Goal: Transaction & Acquisition: Purchase product/service

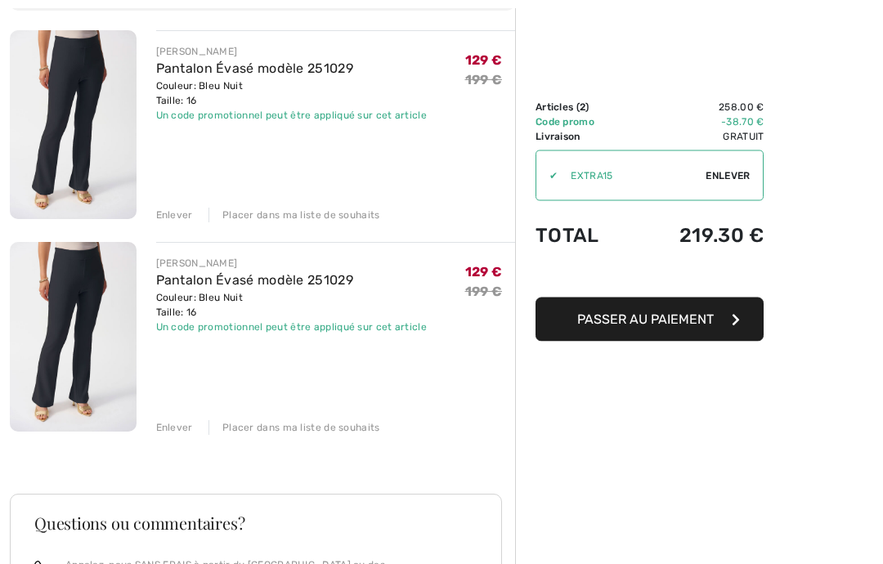
scroll to position [184, 0]
click at [184, 418] on div "Enlever Placer dans ma liste de souhaits" at bounding box center [336, 426] width 360 height 18
click at [186, 427] on div "Enlever" at bounding box center [174, 427] width 37 height 15
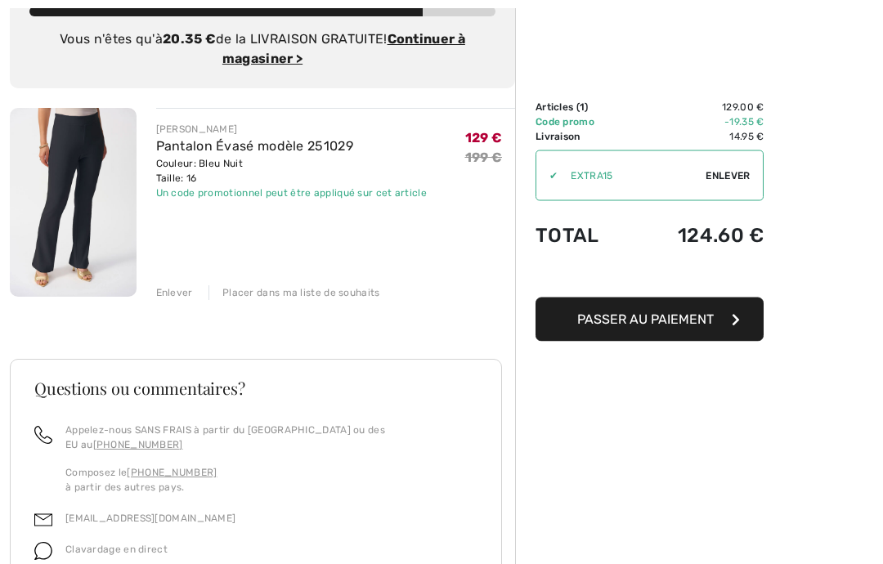
scroll to position [0, 0]
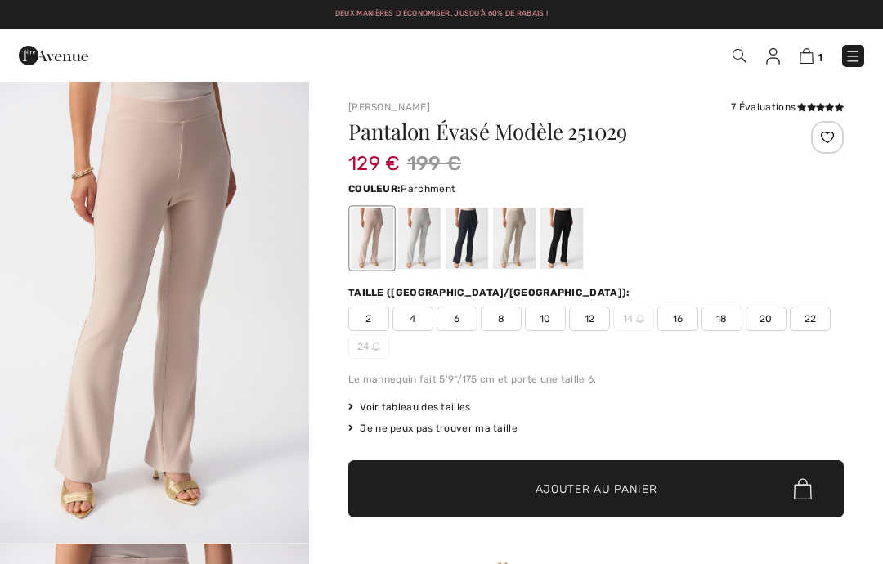
checkbox input "true"
click at [521, 244] on div at bounding box center [514, 238] width 43 height 61
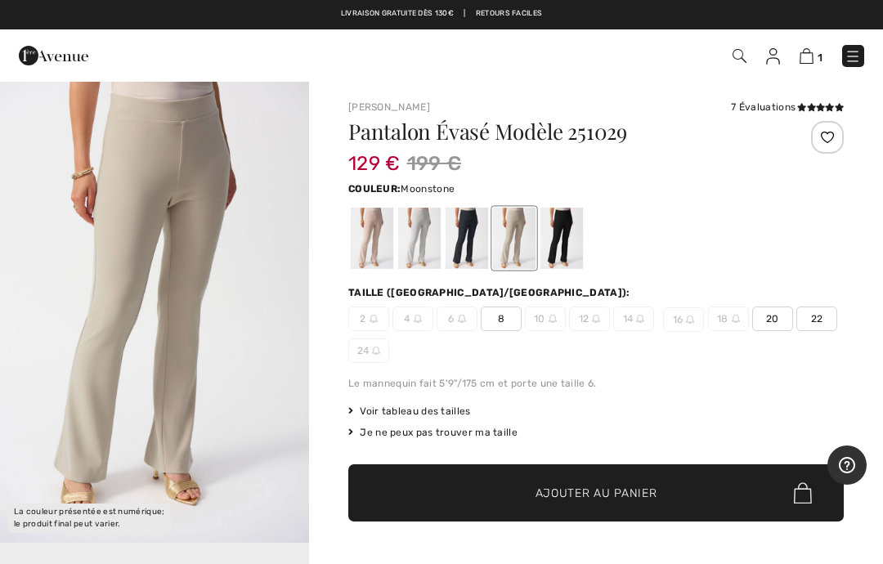
click at [523, 248] on div at bounding box center [514, 238] width 43 height 61
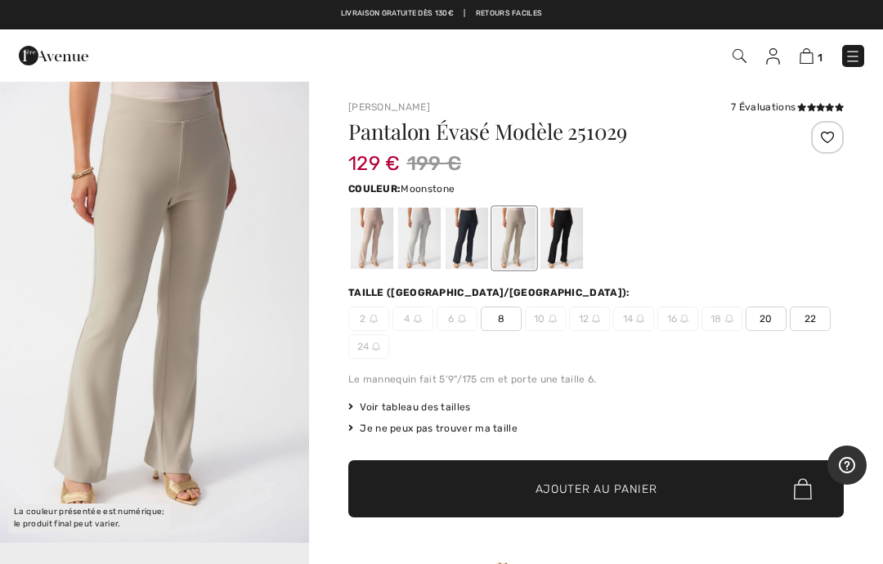
click at [521, 248] on div at bounding box center [514, 238] width 43 height 61
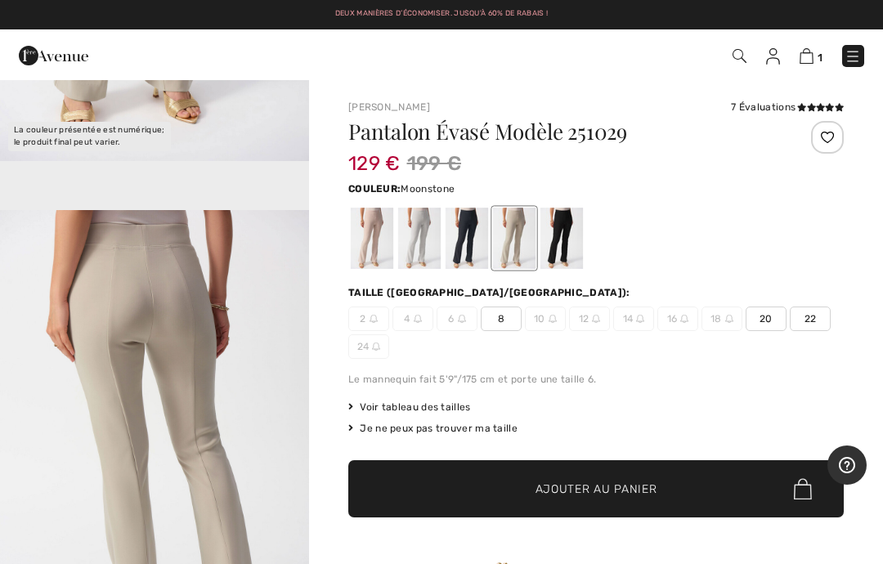
scroll to position [382, 0]
click at [810, 55] on img at bounding box center [806, 56] width 14 height 16
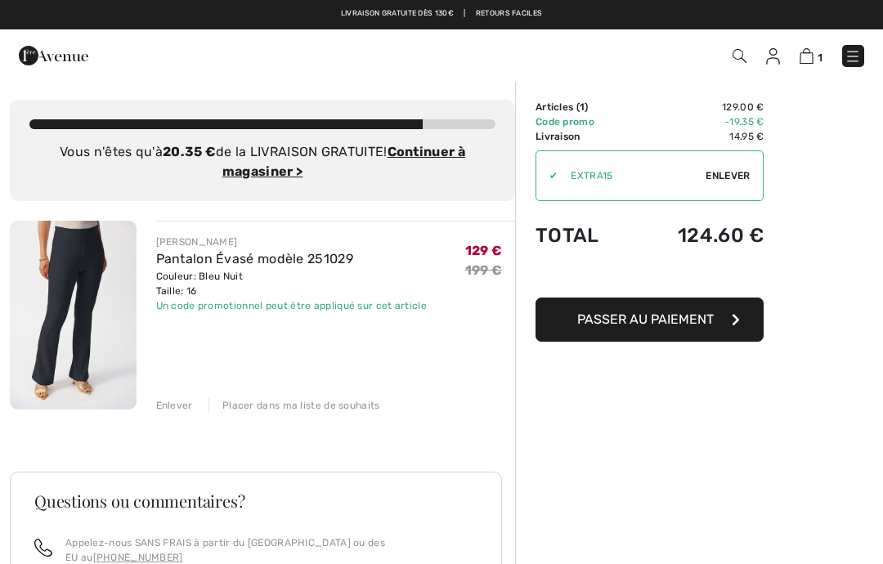
click at [184, 398] on div "Enlever" at bounding box center [174, 405] width 37 height 15
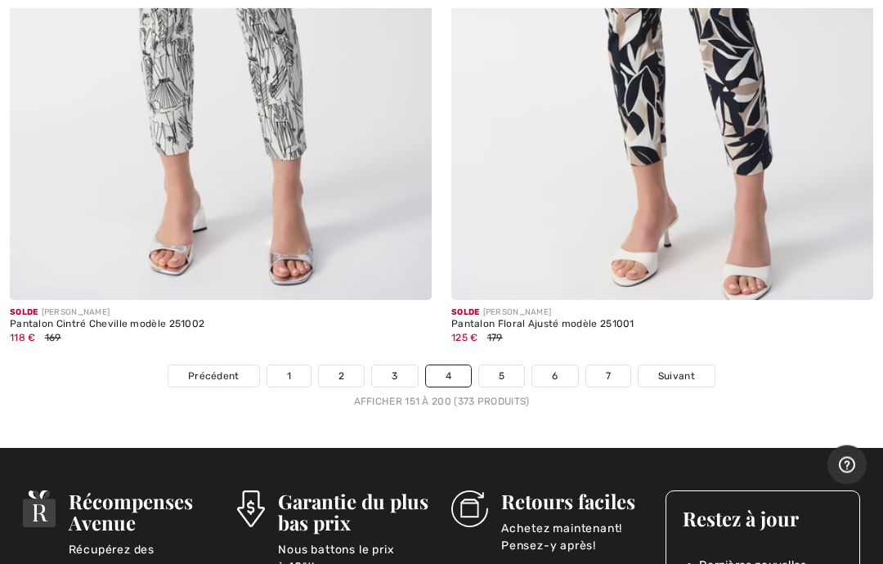
scroll to position [18215, 0]
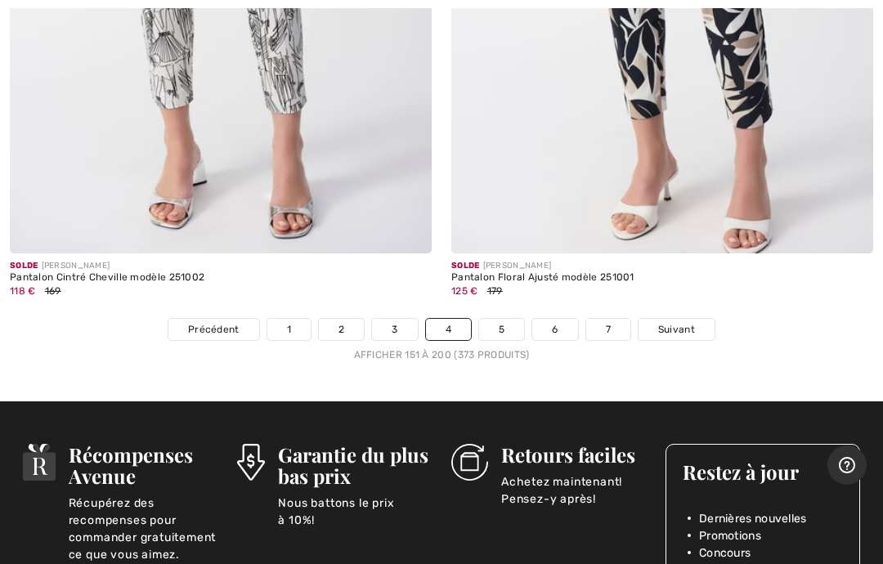
click at [508, 319] on link "5" at bounding box center [501, 329] width 45 height 21
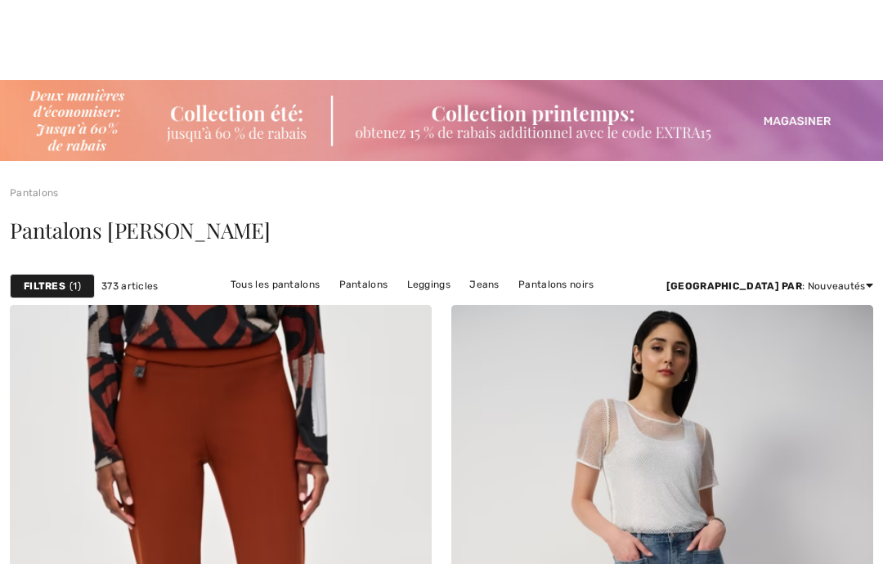
checkbox input "true"
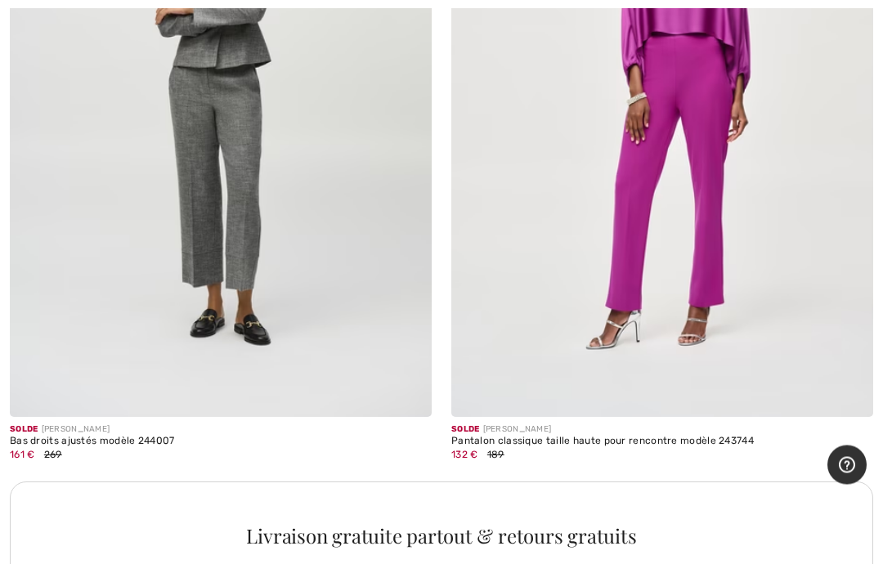
scroll to position [4087, 0]
click at [654, 436] on div "Pantalon classique taille haute pour rencontre modèle 243744" at bounding box center [662, 441] width 422 height 11
click at [549, 436] on div "Pantalon classique taille haute pour rencontre modèle 243744" at bounding box center [662, 441] width 422 height 11
click at [682, 217] on img at bounding box center [662, 100] width 422 height 633
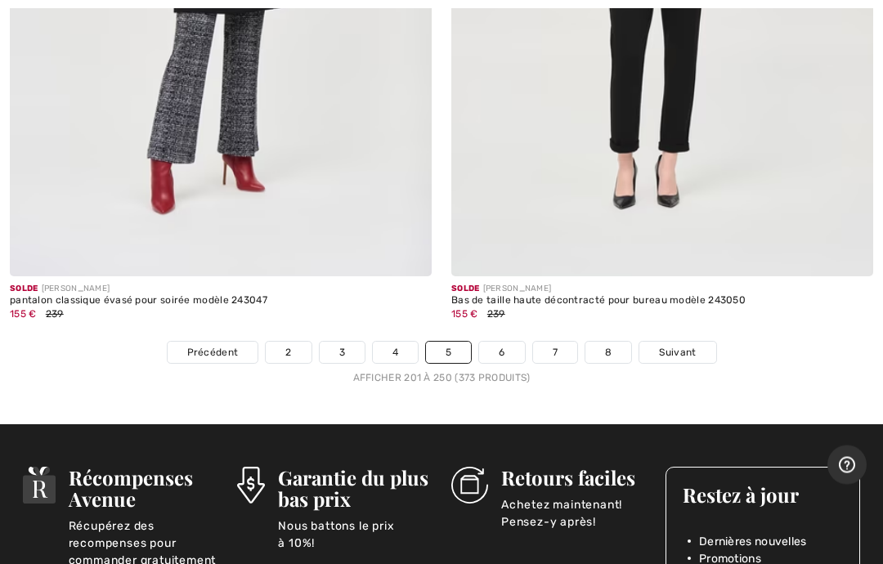
scroll to position [18159, 0]
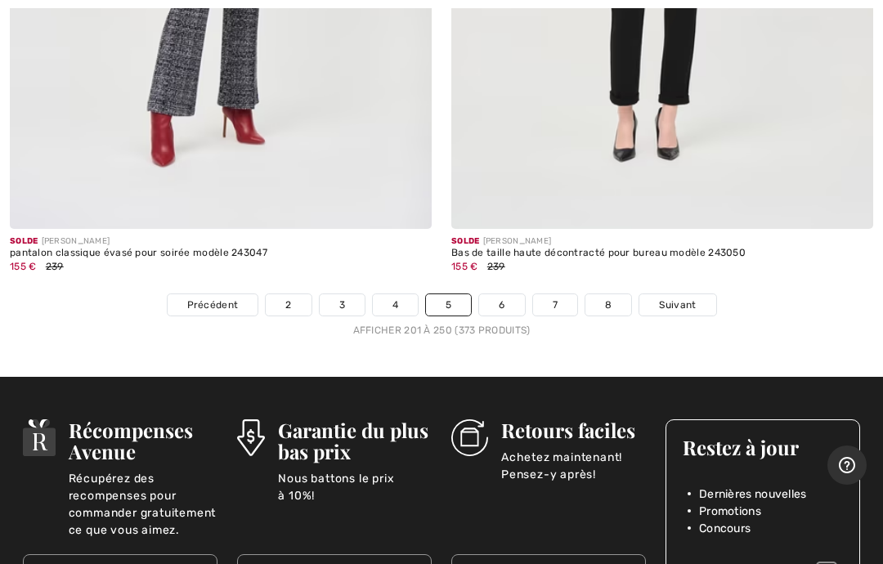
click at [512, 294] on link "6" at bounding box center [501, 304] width 45 height 21
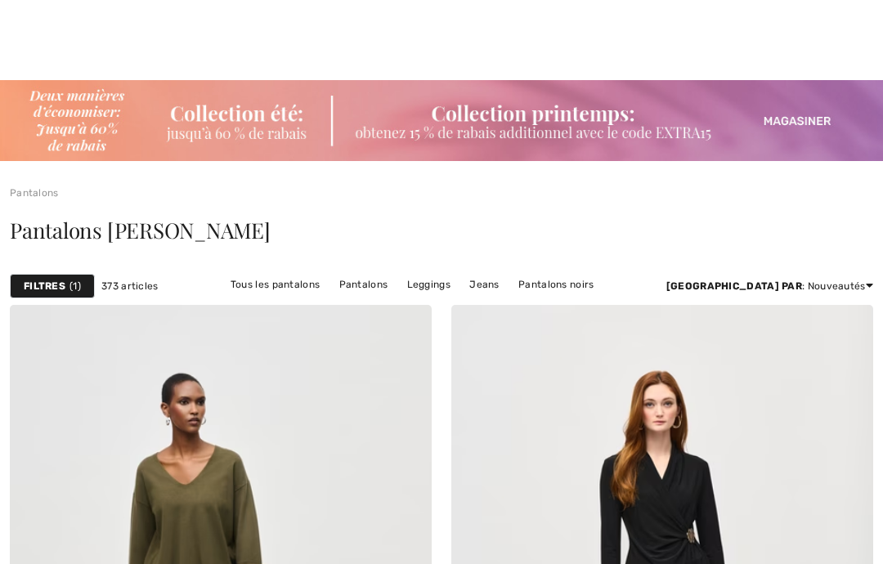
checkbox input "true"
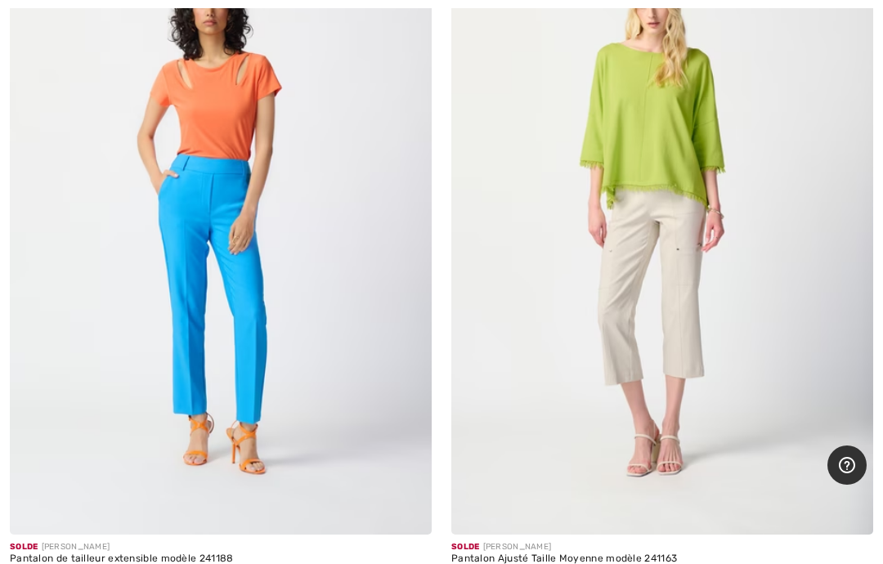
scroll to position [15144, 0]
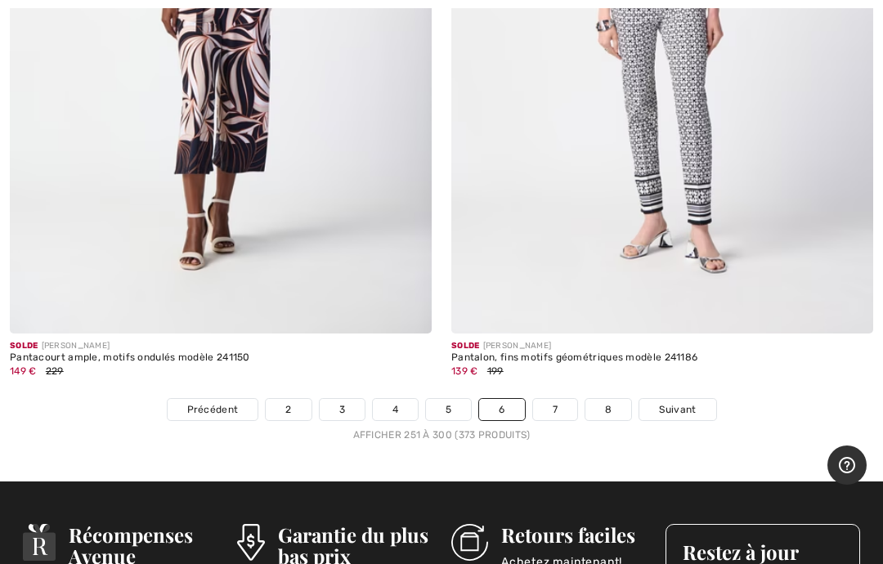
click at [861, 459] on button "Aide" at bounding box center [846, 464] width 39 height 39
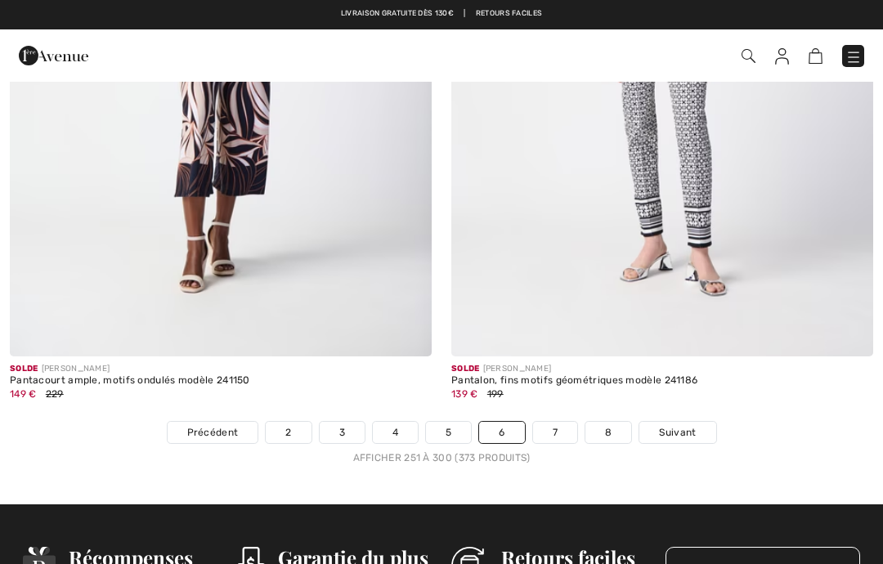
scroll to position [0, 0]
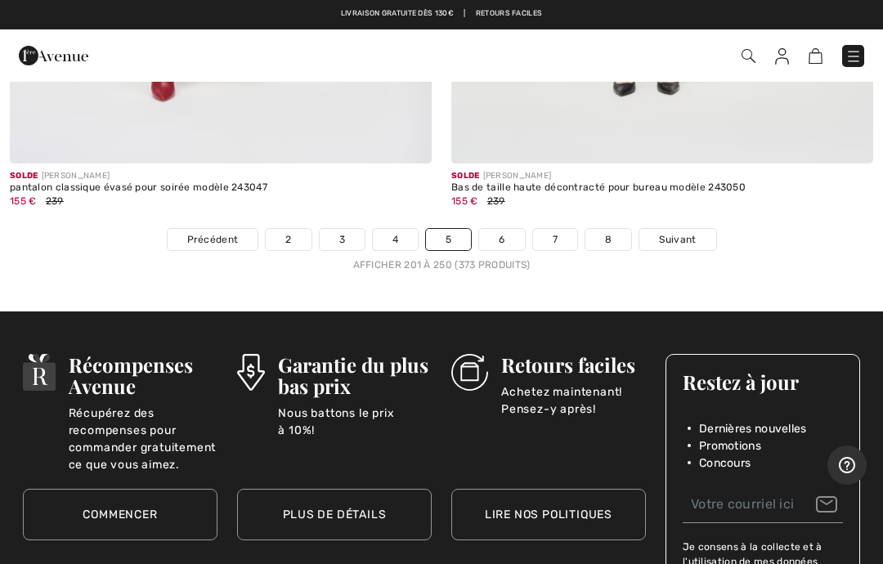
click at [517, 229] on link "6" at bounding box center [501, 239] width 45 height 21
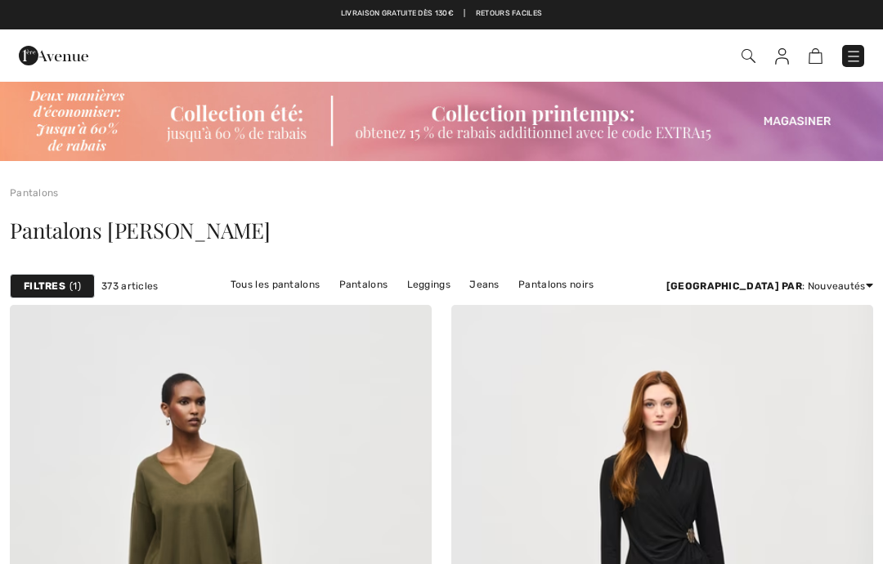
checkbox input "true"
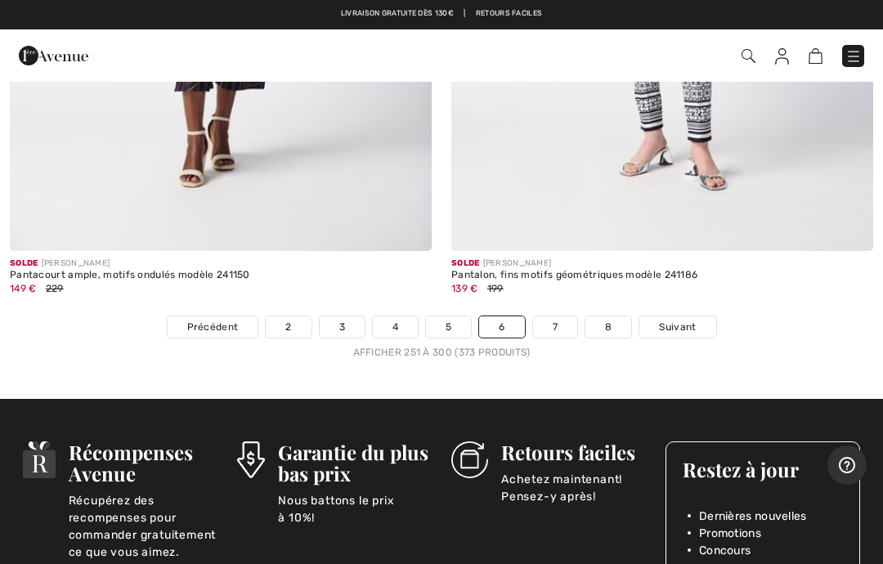
scroll to position [18327, 0]
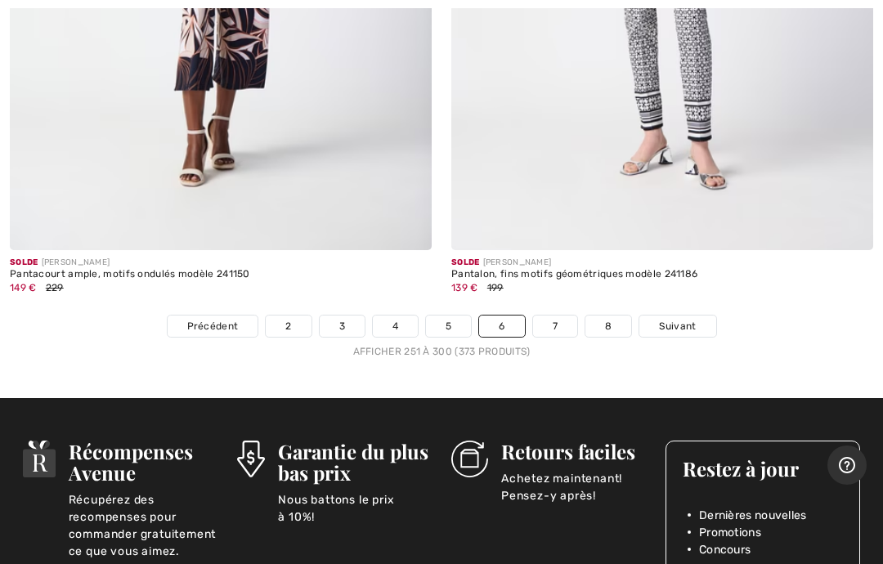
click at [569, 315] on link "7" at bounding box center [555, 325] width 44 height 21
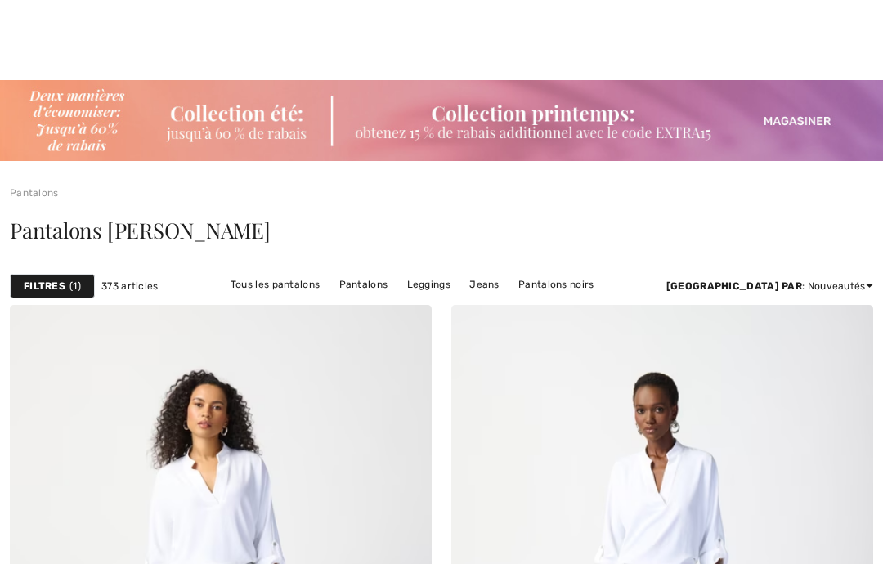
checkbox input "true"
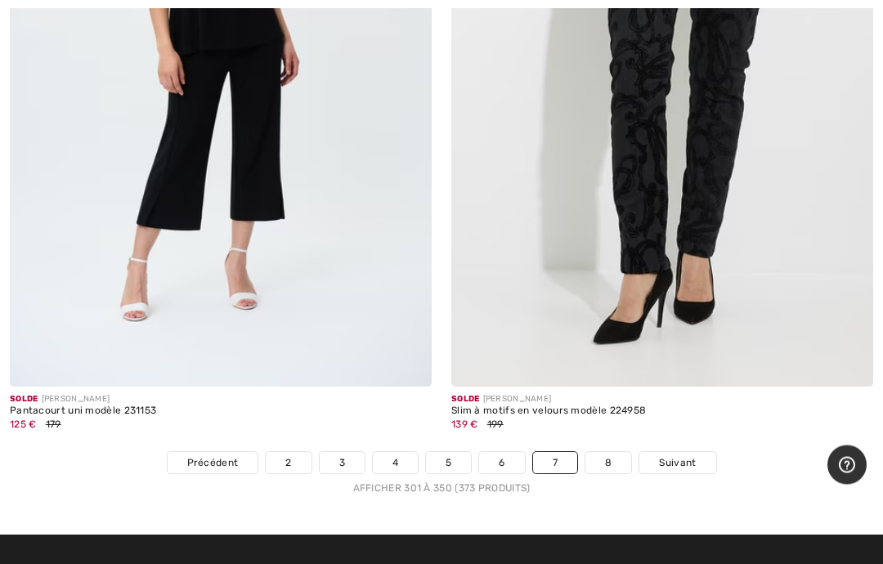
scroll to position [17921, 0]
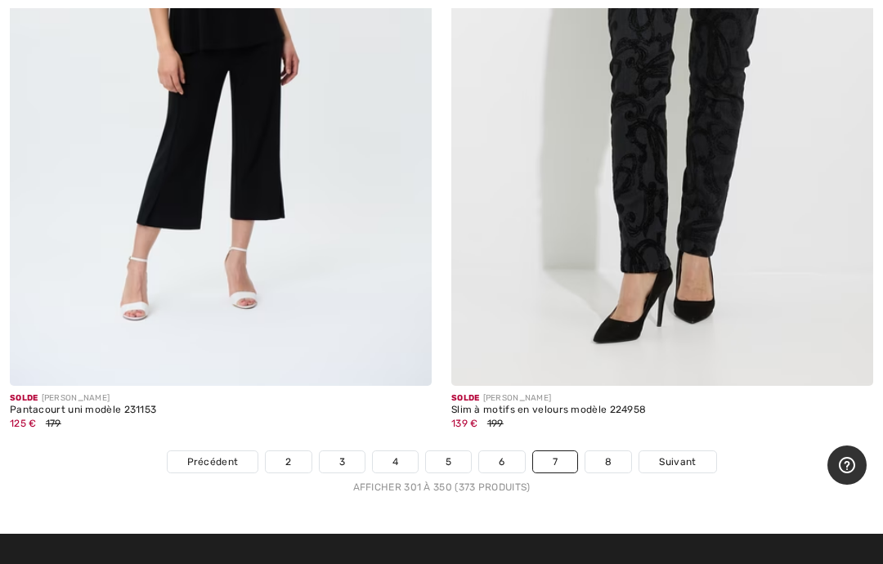
click at [627, 451] on link "8" at bounding box center [608, 461] width 46 height 21
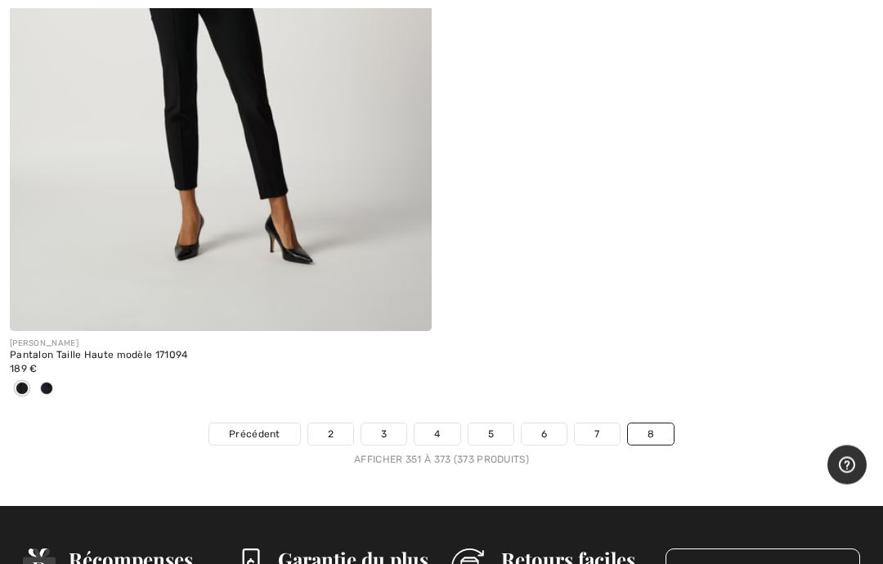
scroll to position [8468, 0]
click at [333, 428] on link "2" at bounding box center [330, 433] width 45 height 21
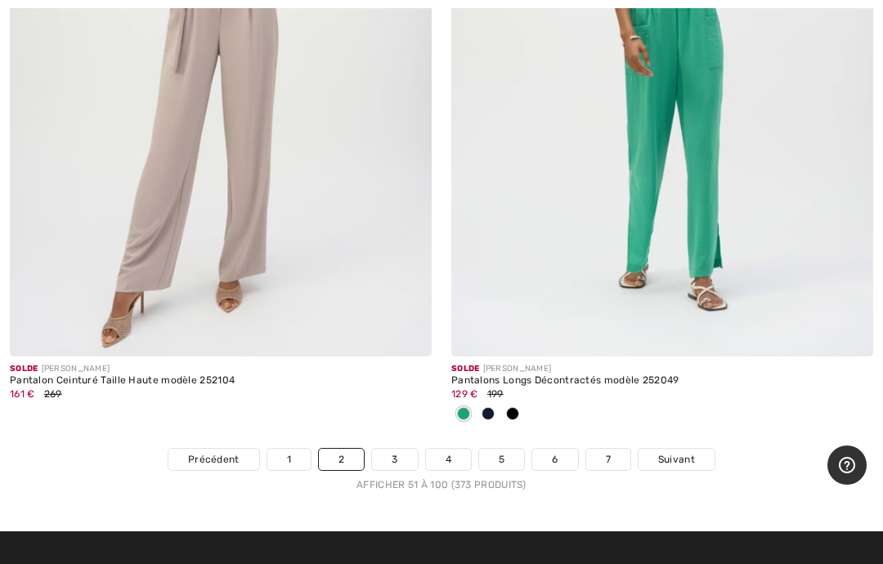
scroll to position [18242, 0]
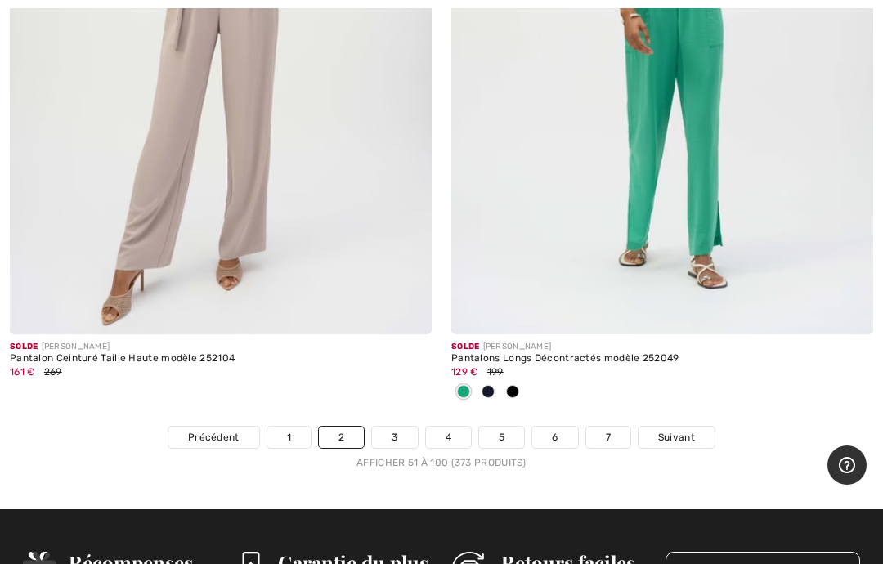
click at [291, 427] on link "1" at bounding box center [288, 437] width 43 height 21
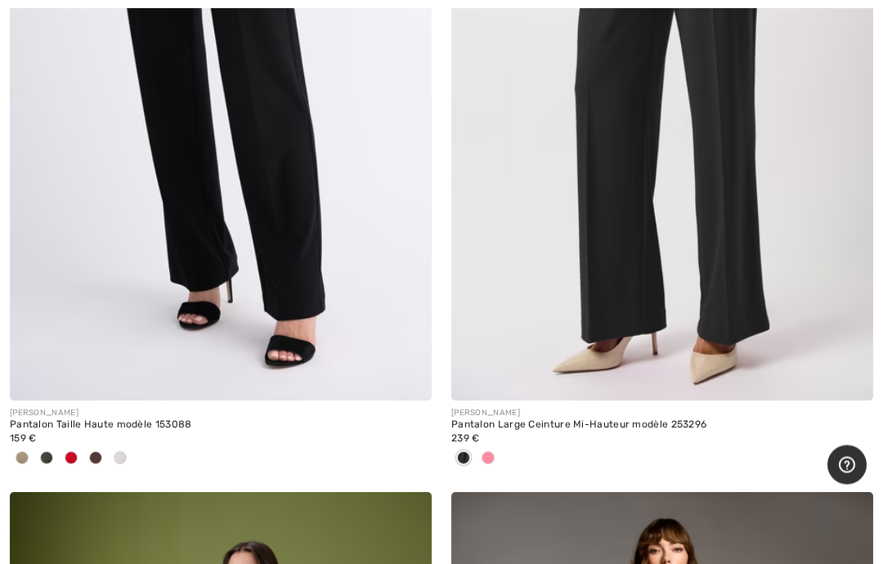
scroll to position [14471, 0]
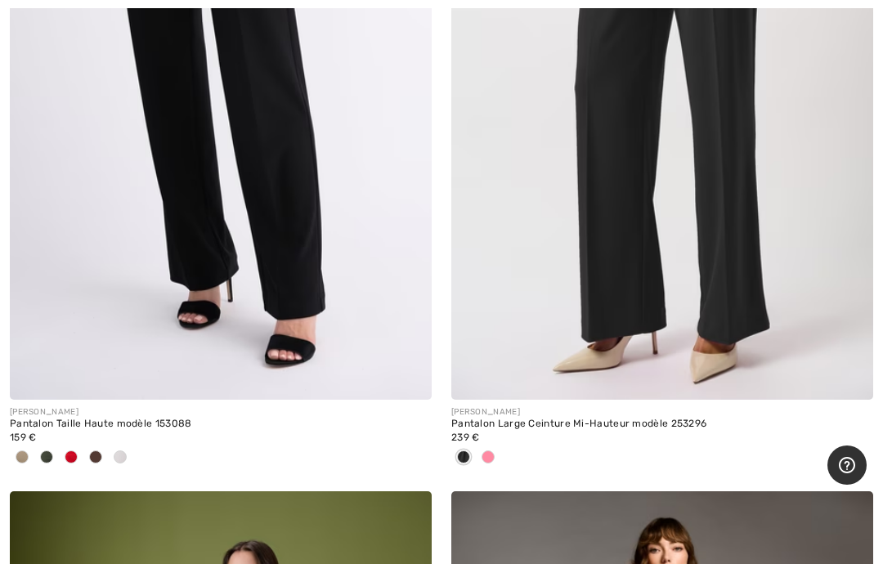
click at [282, 194] on img at bounding box center [221, 83] width 422 height 633
click at [319, 182] on img at bounding box center [221, 83] width 422 height 633
click at [278, 185] on img at bounding box center [221, 83] width 422 height 633
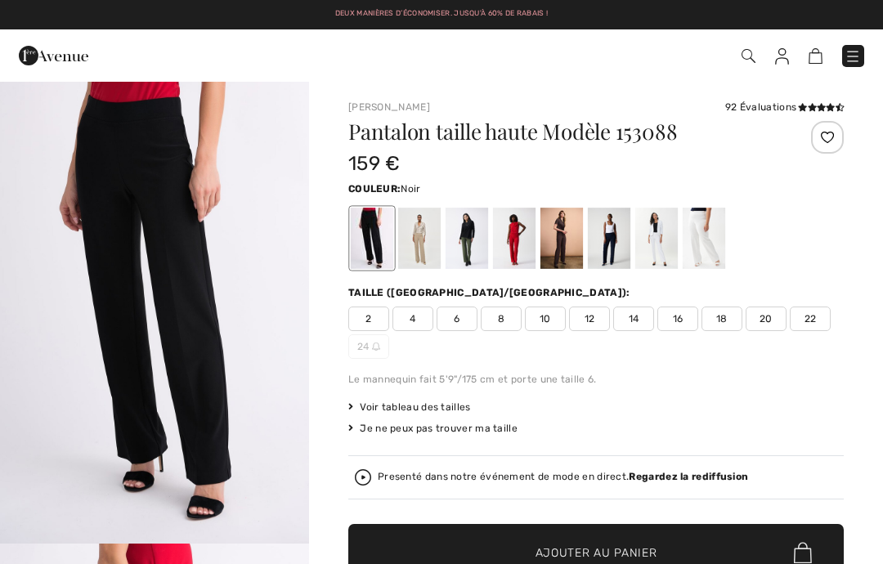
checkbox input "true"
click at [481, 250] on div at bounding box center [466, 238] width 43 height 61
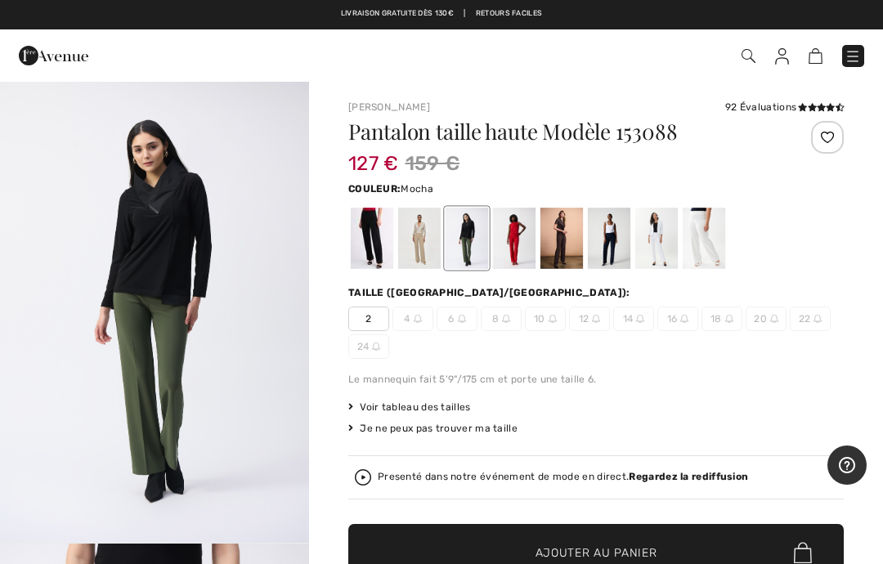
click at [569, 252] on div at bounding box center [561, 238] width 43 height 61
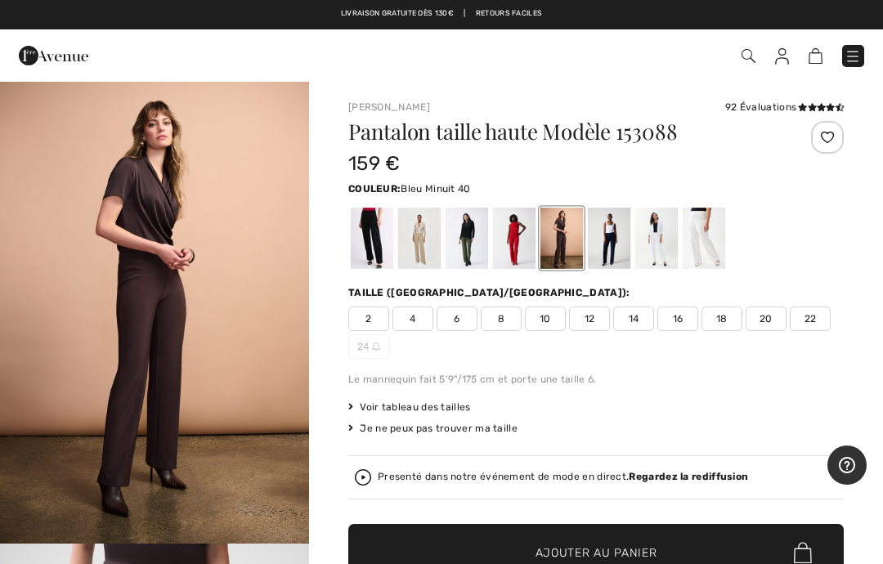
click at [619, 251] on div at bounding box center [609, 238] width 43 height 61
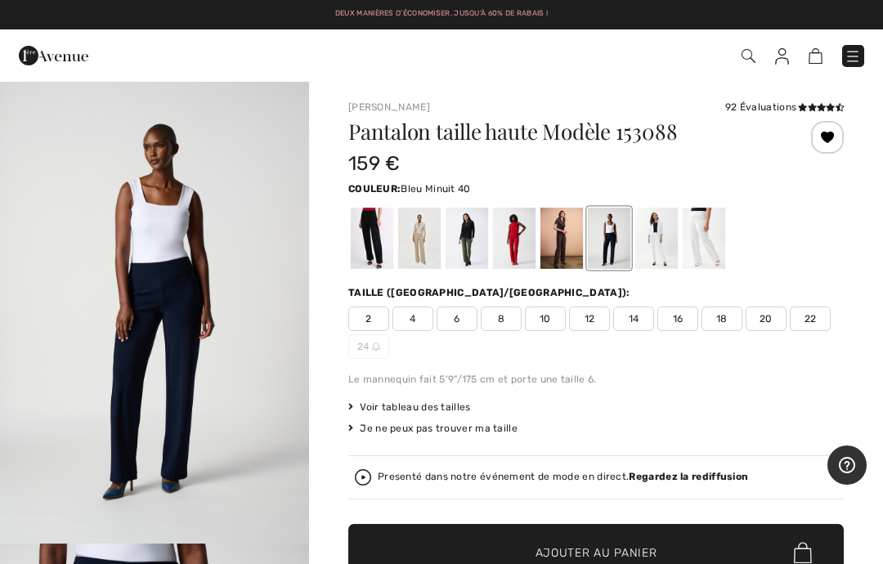
click at [681, 321] on span "16" at bounding box center [677, 319] width 41 height 25
click at [633, 549] on span "Ajouter au panier" at bounding box center [596, 552] width 122 height 17
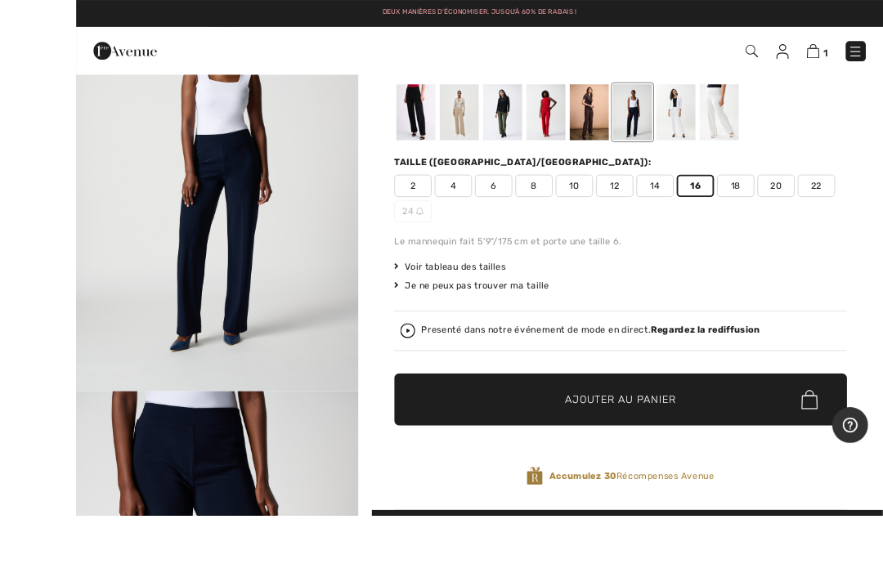
scroll to position [181, 0]
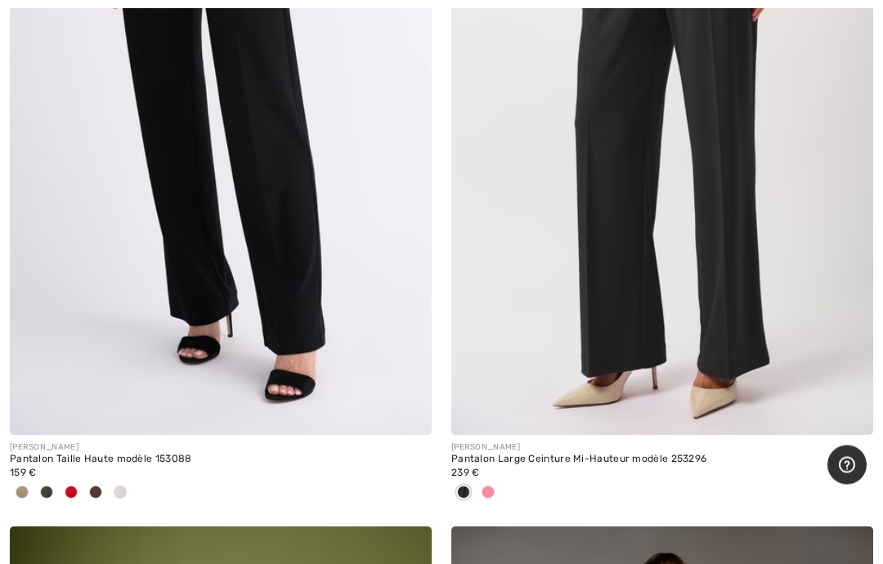
scroll to position [14437, 0]
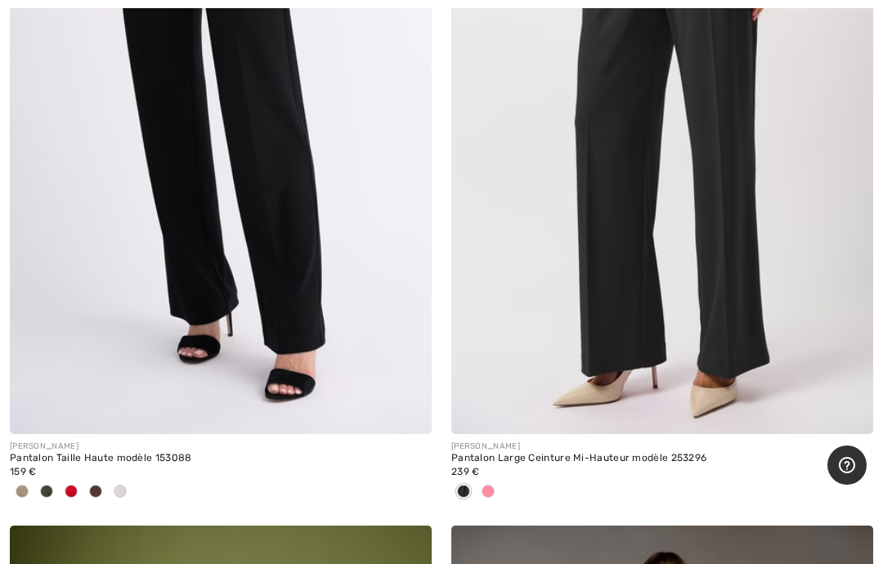
click at [280, 198] on img at bounding box center [221, 117] width 422 height 633
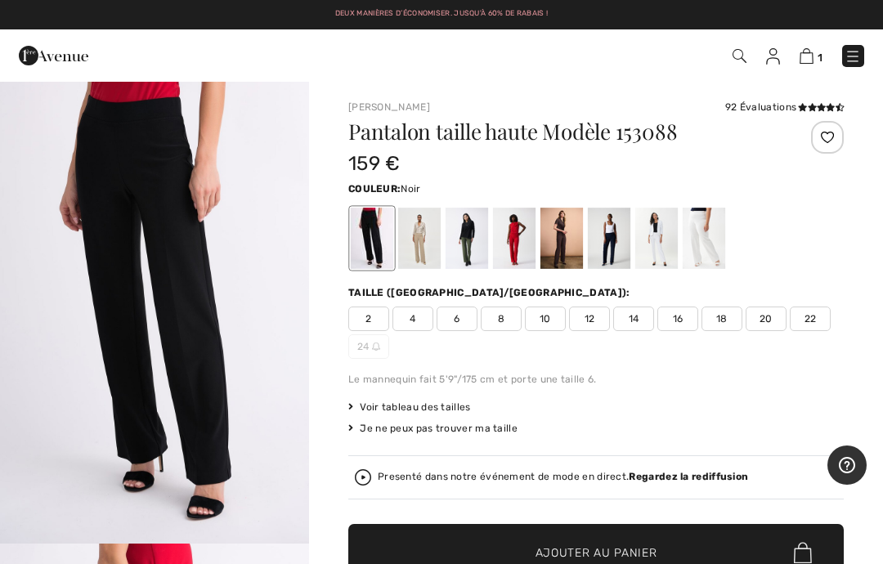
click at [682, 320] on span "16" at bounding box center [677, 319] width 41 height 25
click at [615, 243] on div at bounding box center [609, 238] width 43 height 61
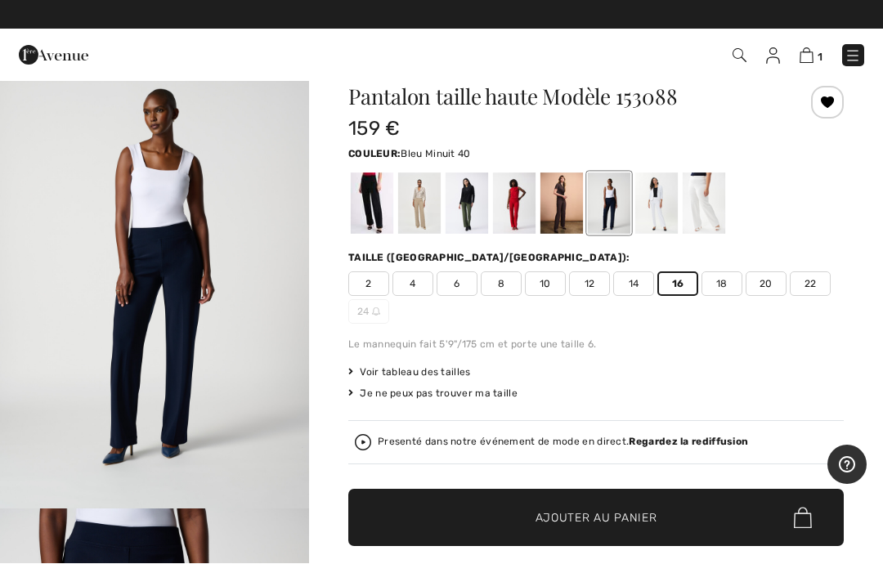
scroll to position [35, 0]
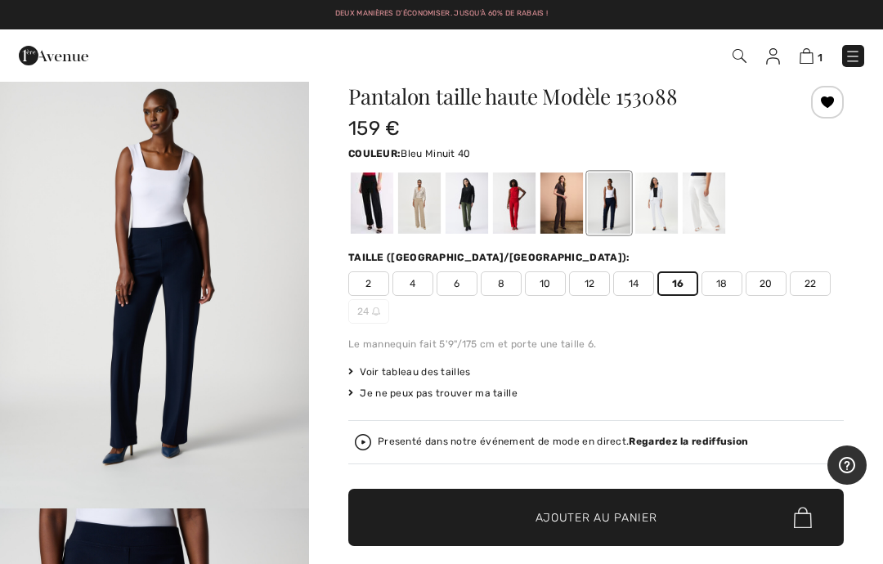
click at [637, 504] on span "✔ Ajouté au panier Ajouter au panier" at bounding box center [595, 517] width 495 height 57
click at [811, 58] on img at bounding box center [805, 56] width 14 height 16
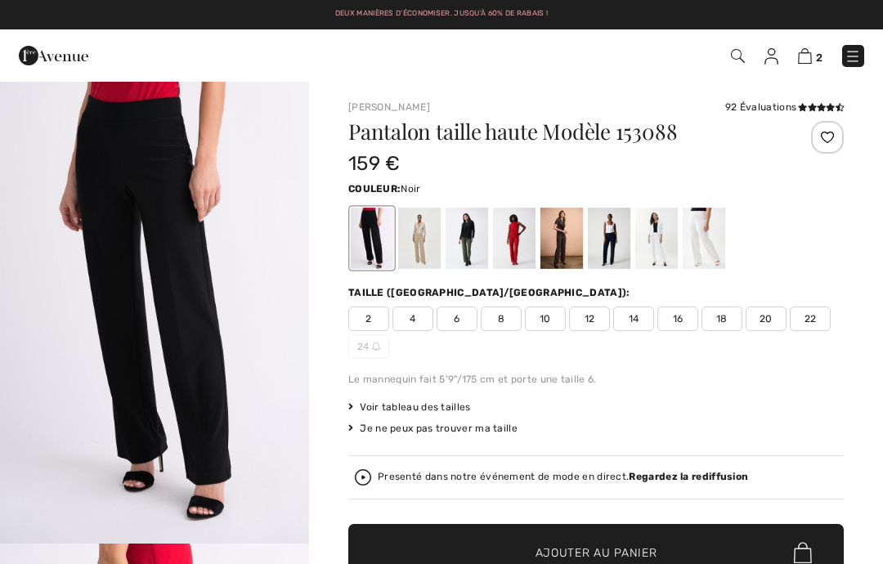
checkbox input "true"
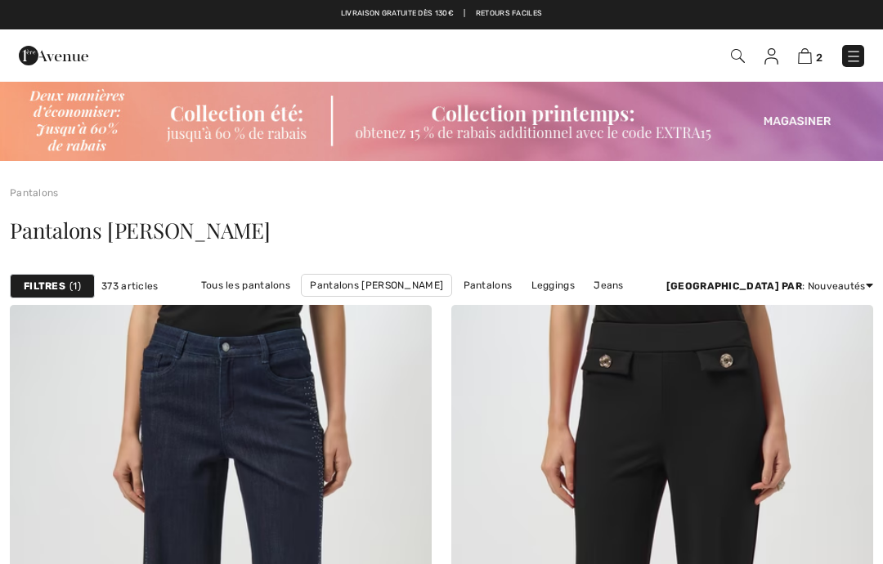
checkbox input "true"
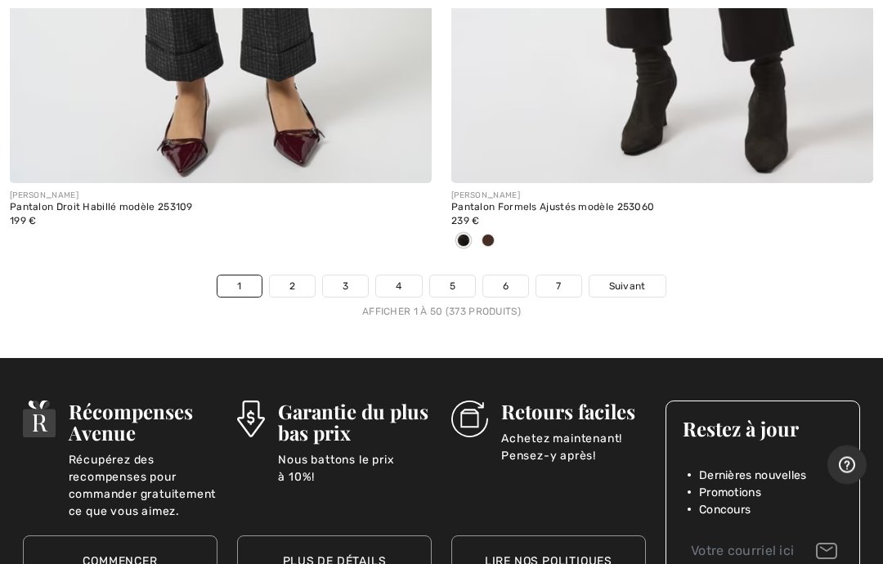
scroll to position [18394, 0]
click at [352, 275] on link "3" at bounding box center [345, 285] width 45 height 21
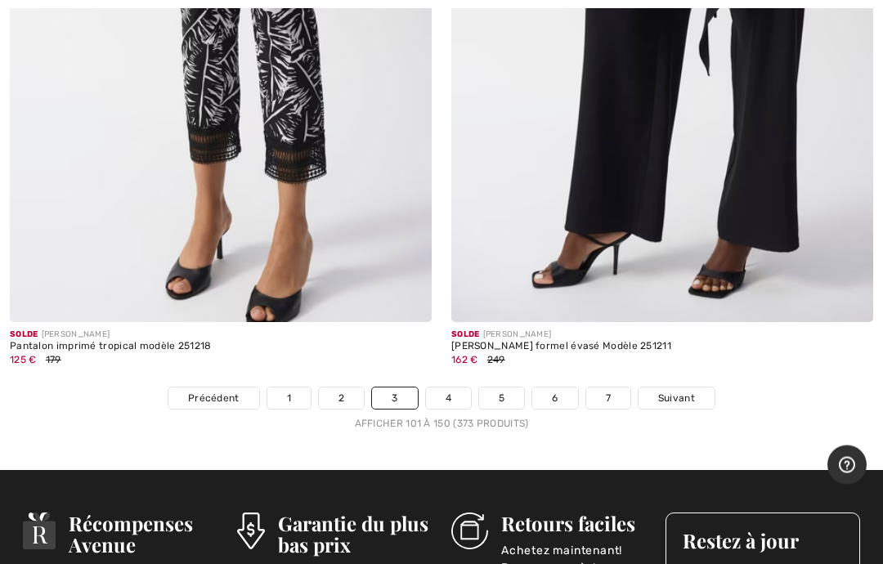
scroll to position [18331, 0]
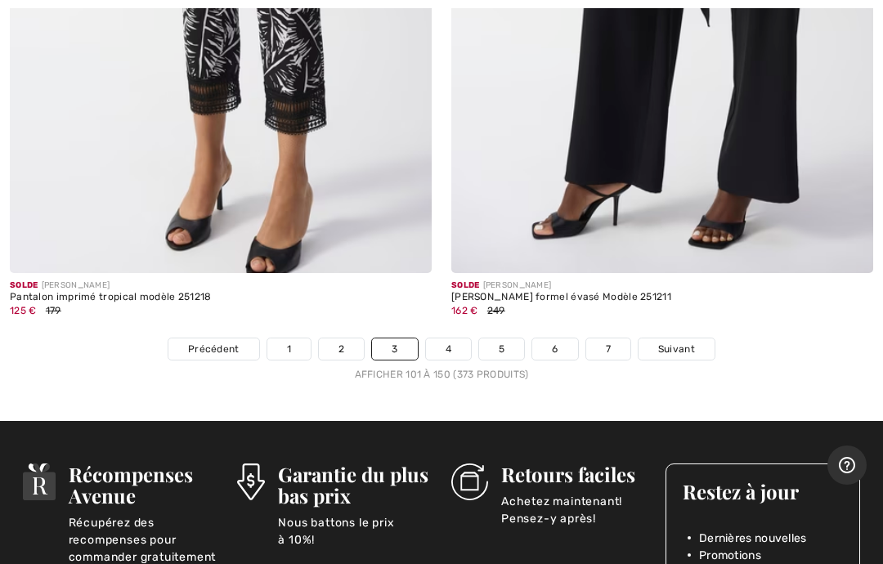
click at [454, 338] on link "4" at bounding box center [448, 348] width 45 height 21
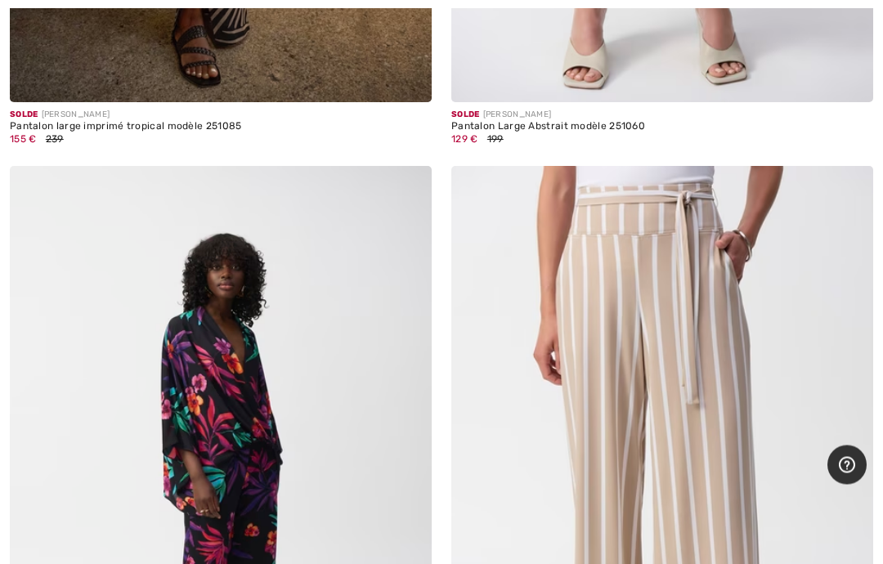
scroll to position [2230, 0]
